Goal: Find specific page/section: Find specific page/section

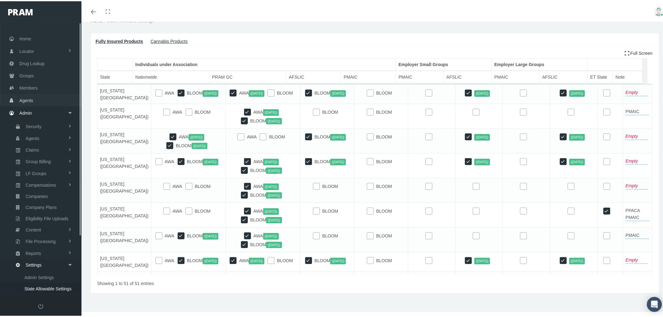
click at [43, 95] on link "Agents" at bounding box center [41, 99] width 82 height 12
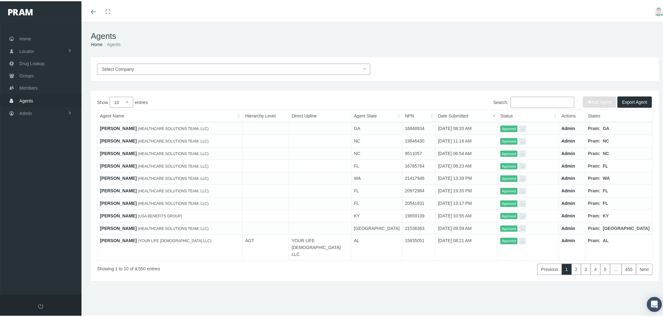
click at [547, 102] on input "Search:" at bounding box center [543, 101] width 64 height 11
paste input "9927"
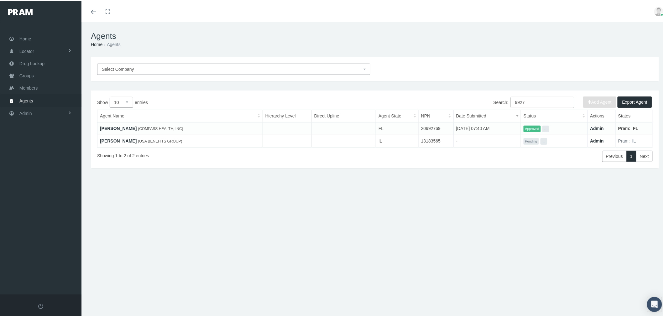
type input "9927"
click at [126, 140] on link "JENNIFER ADLER" at bounding box center [118, 139] width 37 height 5
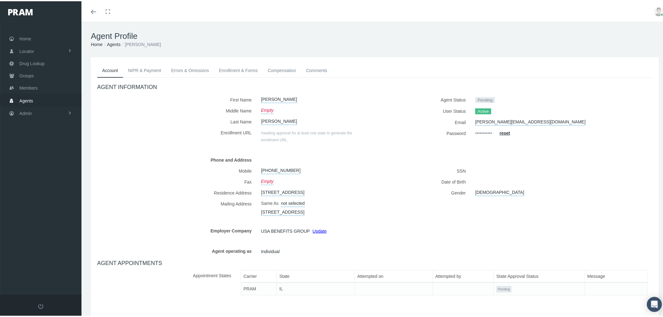
click at [148, 70] on link "NIPR & Payment" at bounding box center [144, 69] width 43 height 14
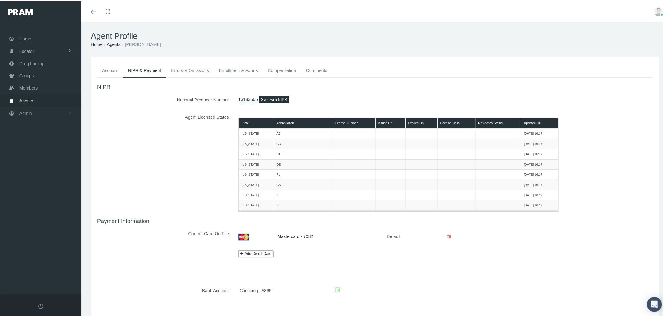
scroll to position [29, 0]
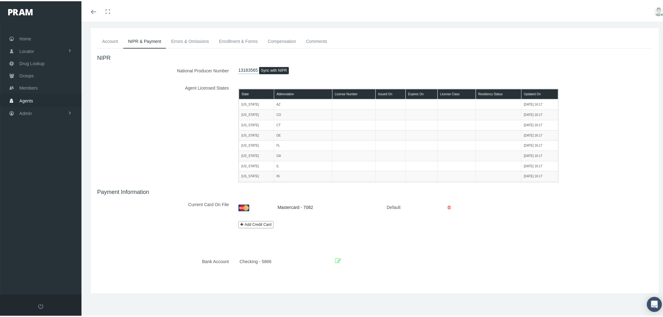
click at [196, 38] on link "Errors & Omissions" at bounding box center [190, 40] width 48 height 14
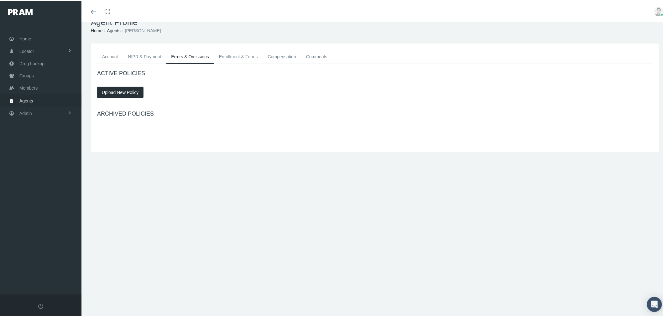
scroll to position [14, 0]
click at [28, 97] on span "Agents" at bounding box center [26, 100] width 14 height 12
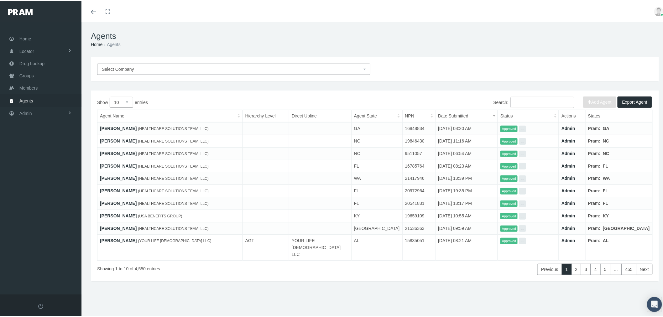
click at [203, 69] on span "Select Company" at bounding box center [232, 68] width 260 height 7
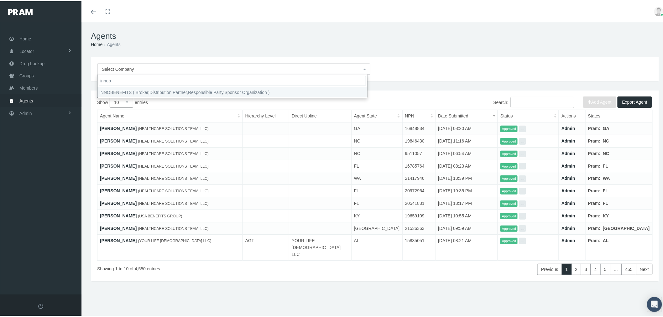
type input "innob"
select select "2715"
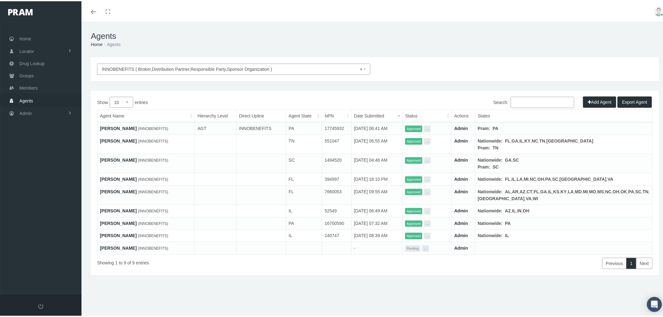
click at [629, 103] on button "Export Agent" at bounding box center [635, 100] width 34 height 11
